Goal: Transaction & Acquisition: Subscribe to service/newsletter

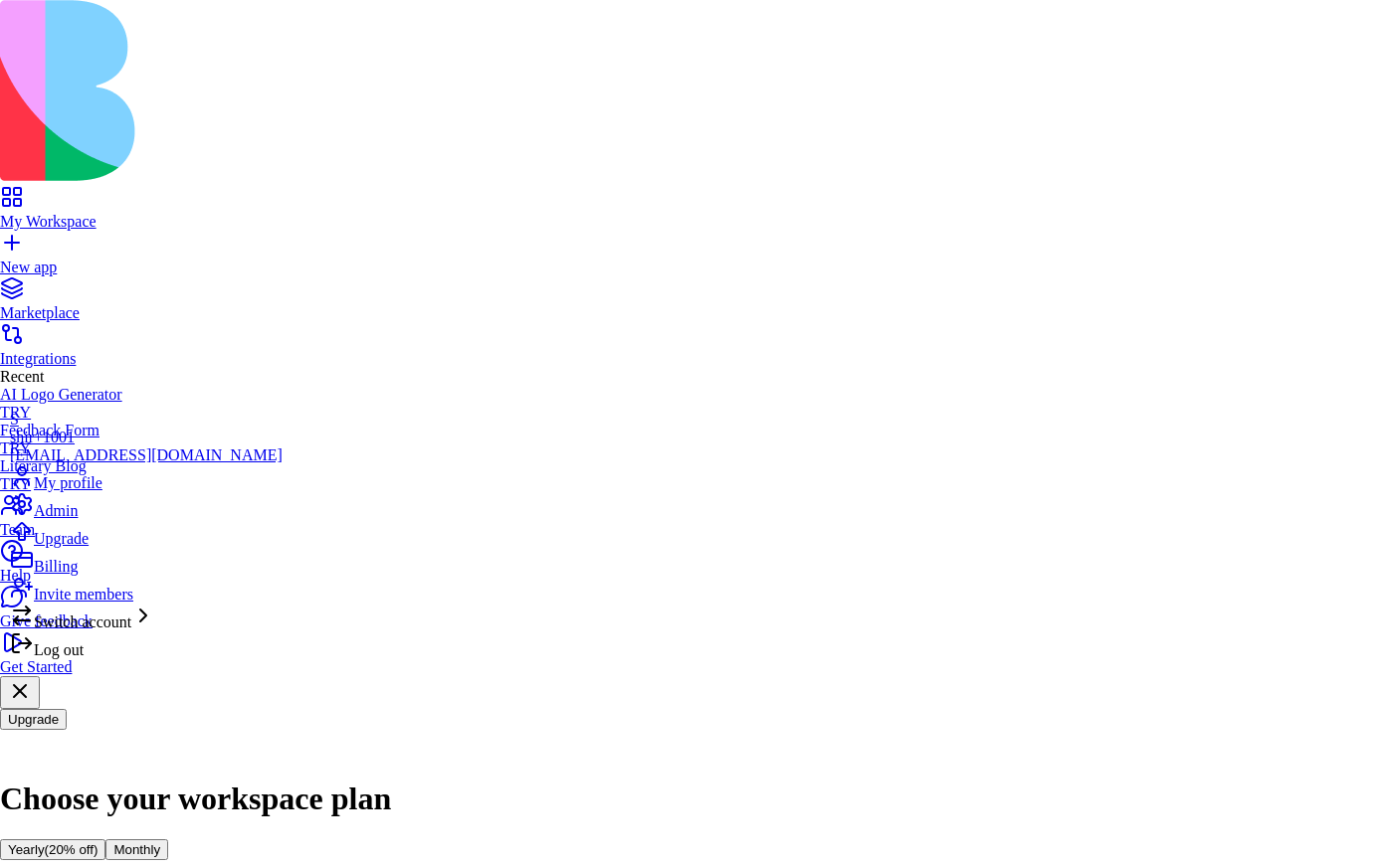
click at [95, 576] on div "Billing" at bounding box center [146, 562] width 273 height 28
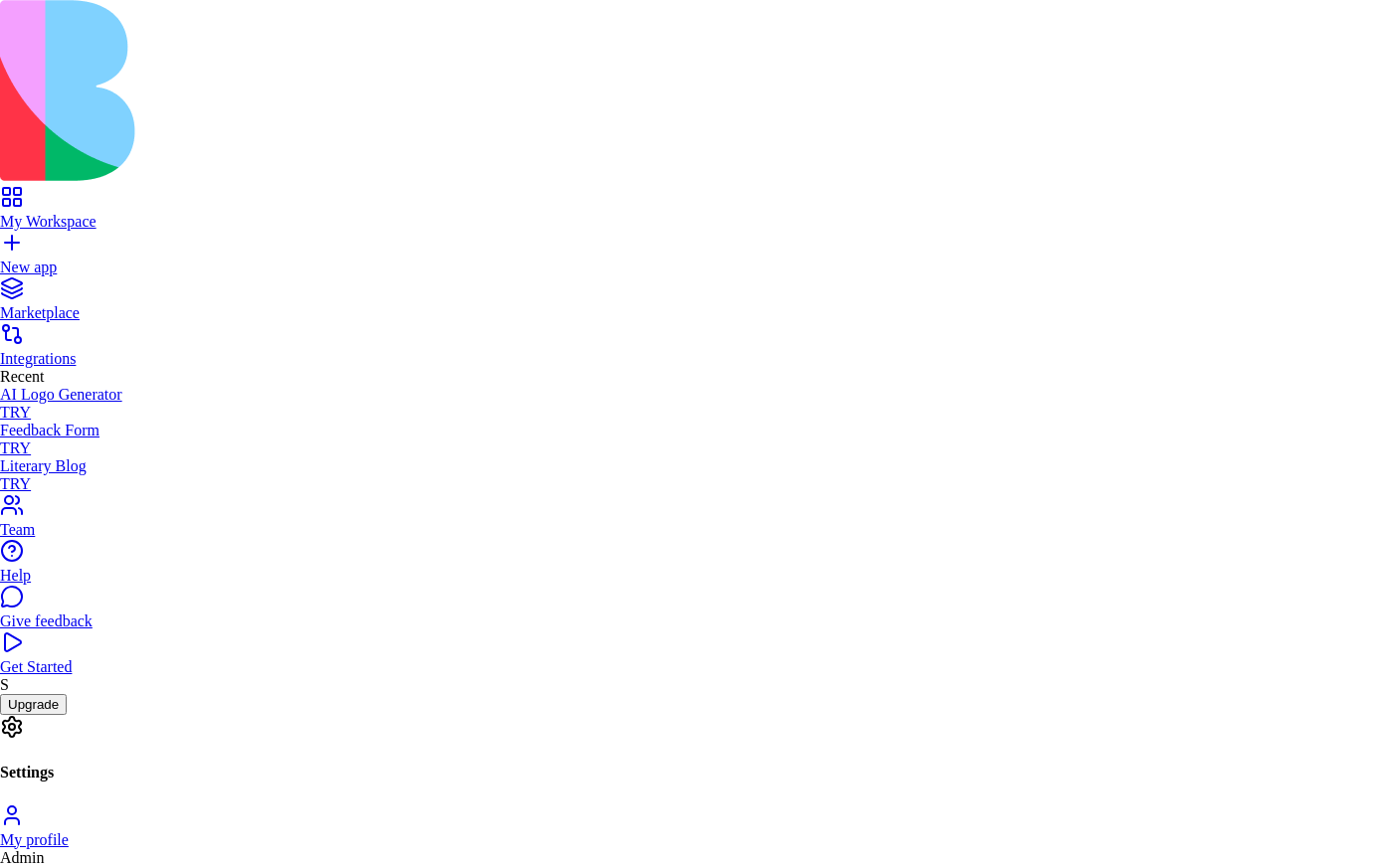
drag, startPoint x: 1078, startPoint y: 153, endPoint x: 905, endPoint y: 263, distance: 204.8
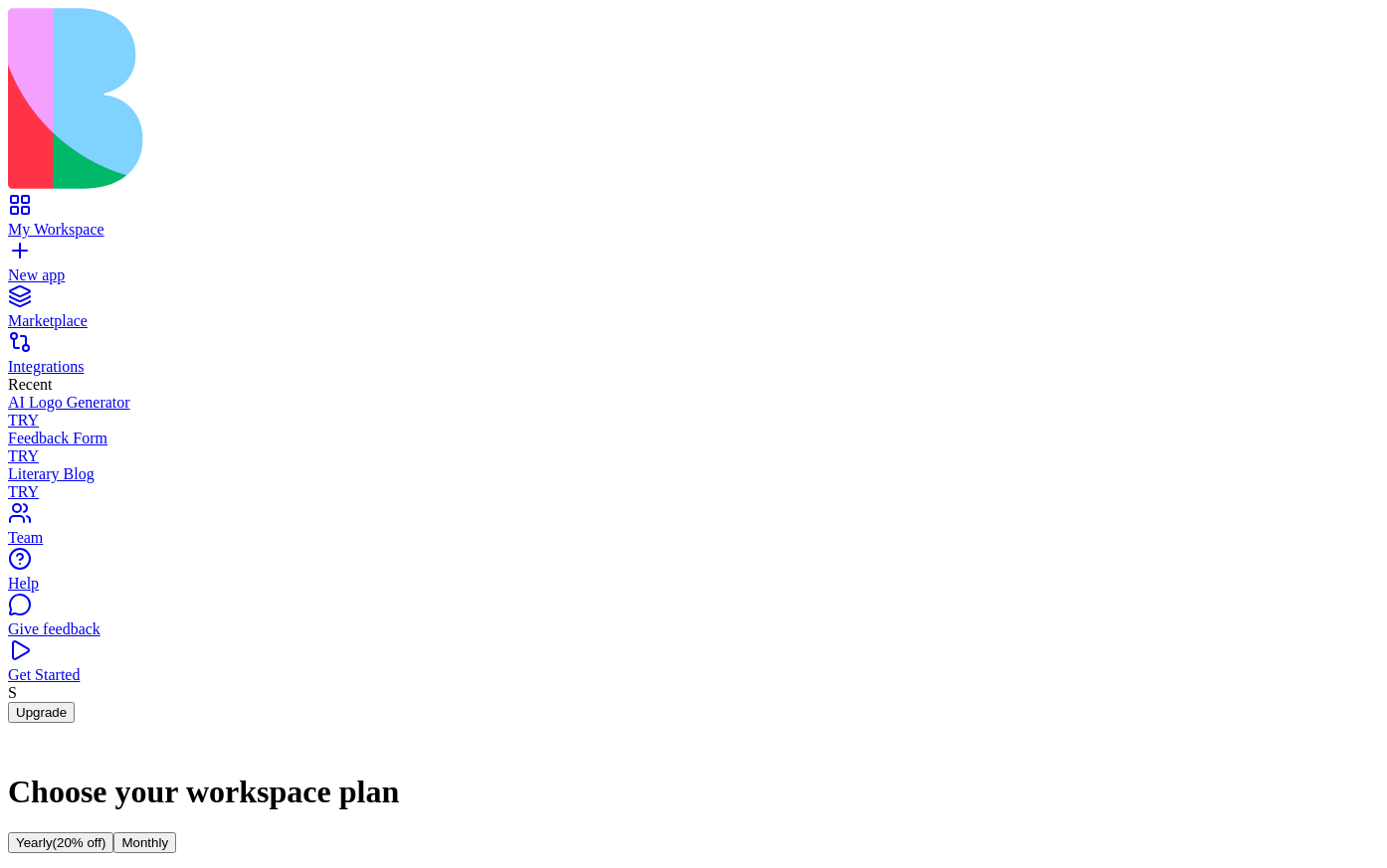
click at [40, 723] on div "S Upgrade" at bounding box center [693, 703] width 1371 height 39
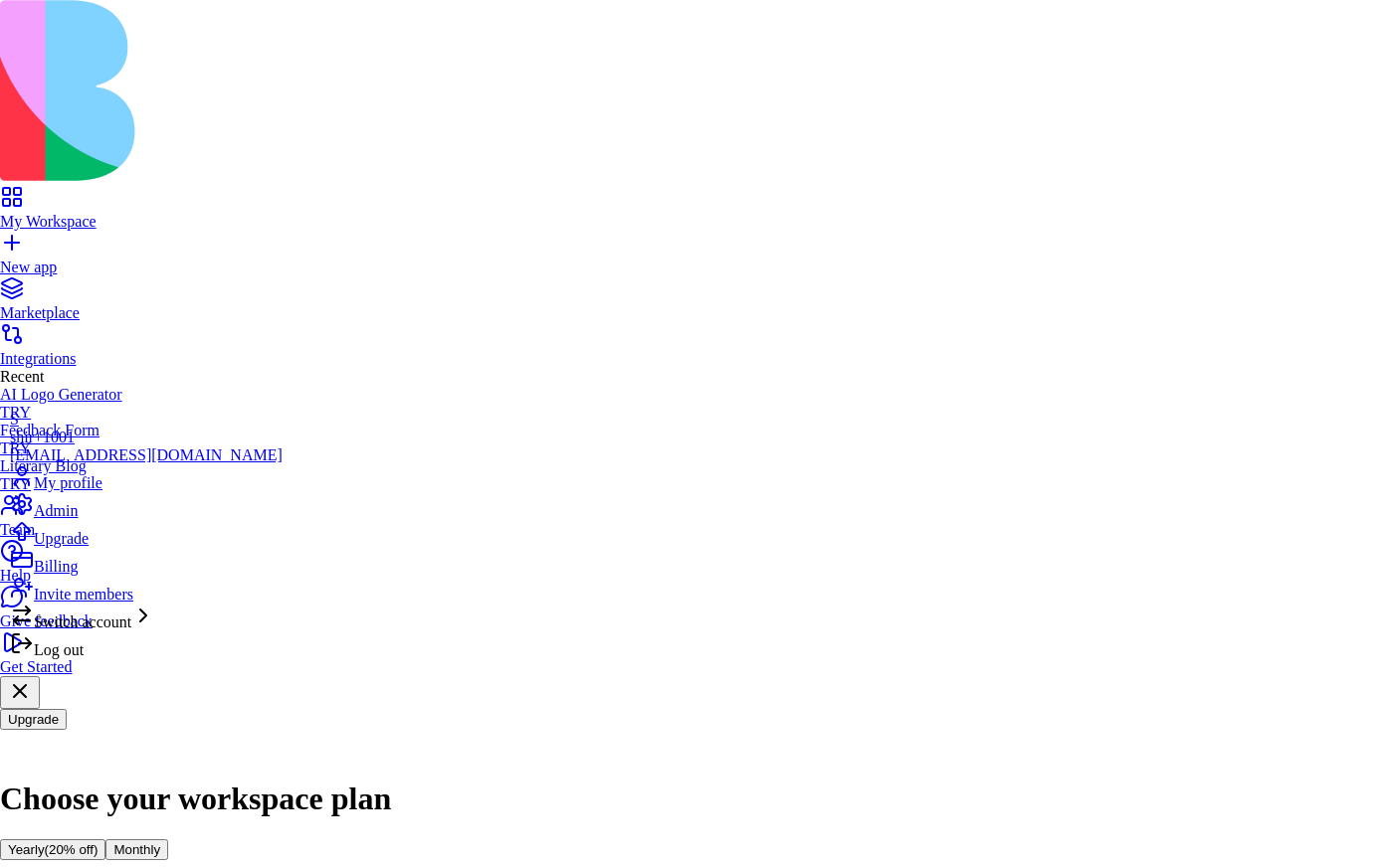
click at [84, 658] on span "Log out" at bounding box center [59, 650] width 50 height 17
